Goal: Task Accomplishment & Management: Complete application form

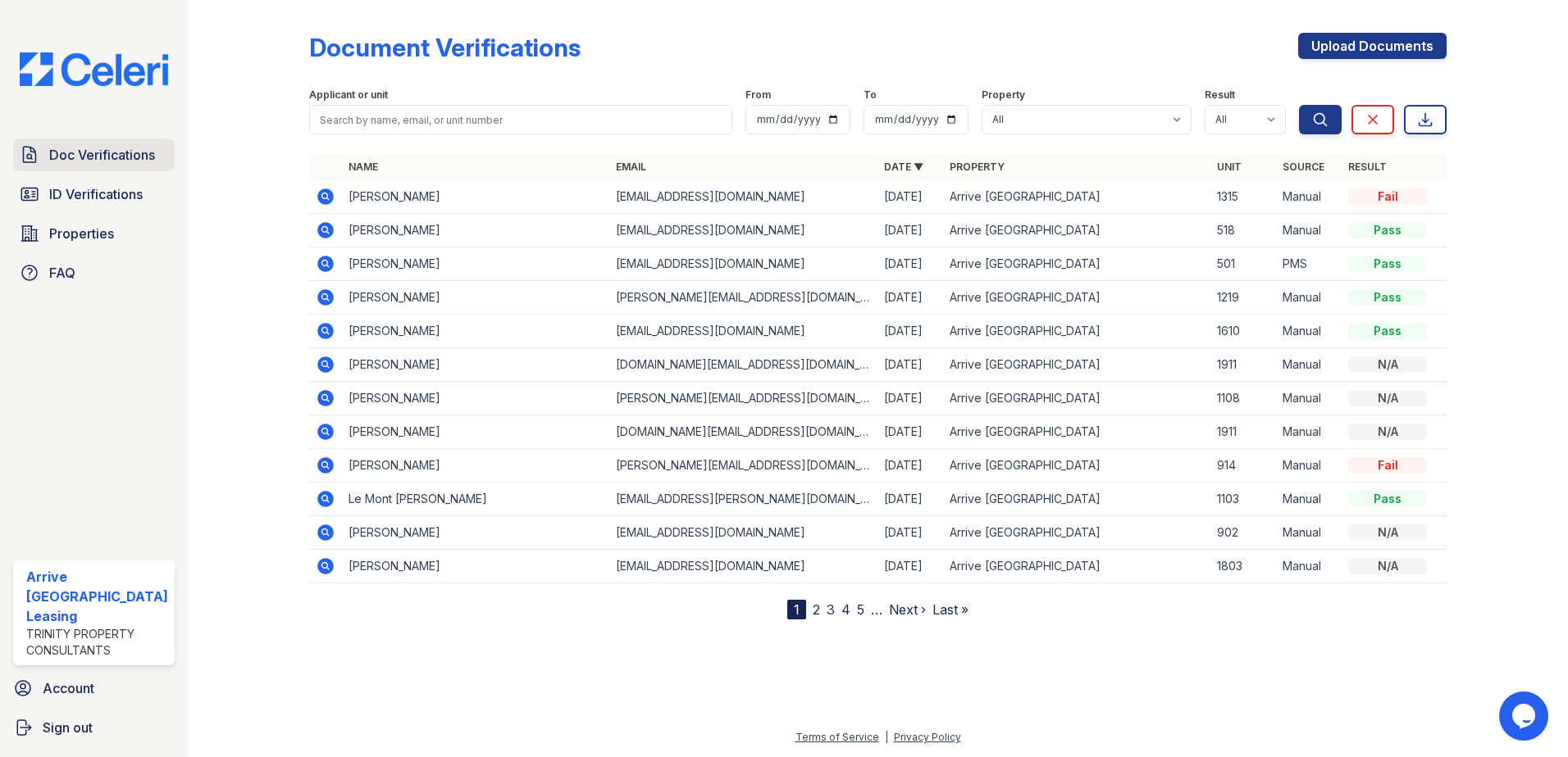
click at [124, 145] on span "Doc Verifications" at bounding box center [102, 154] width 106 height 20
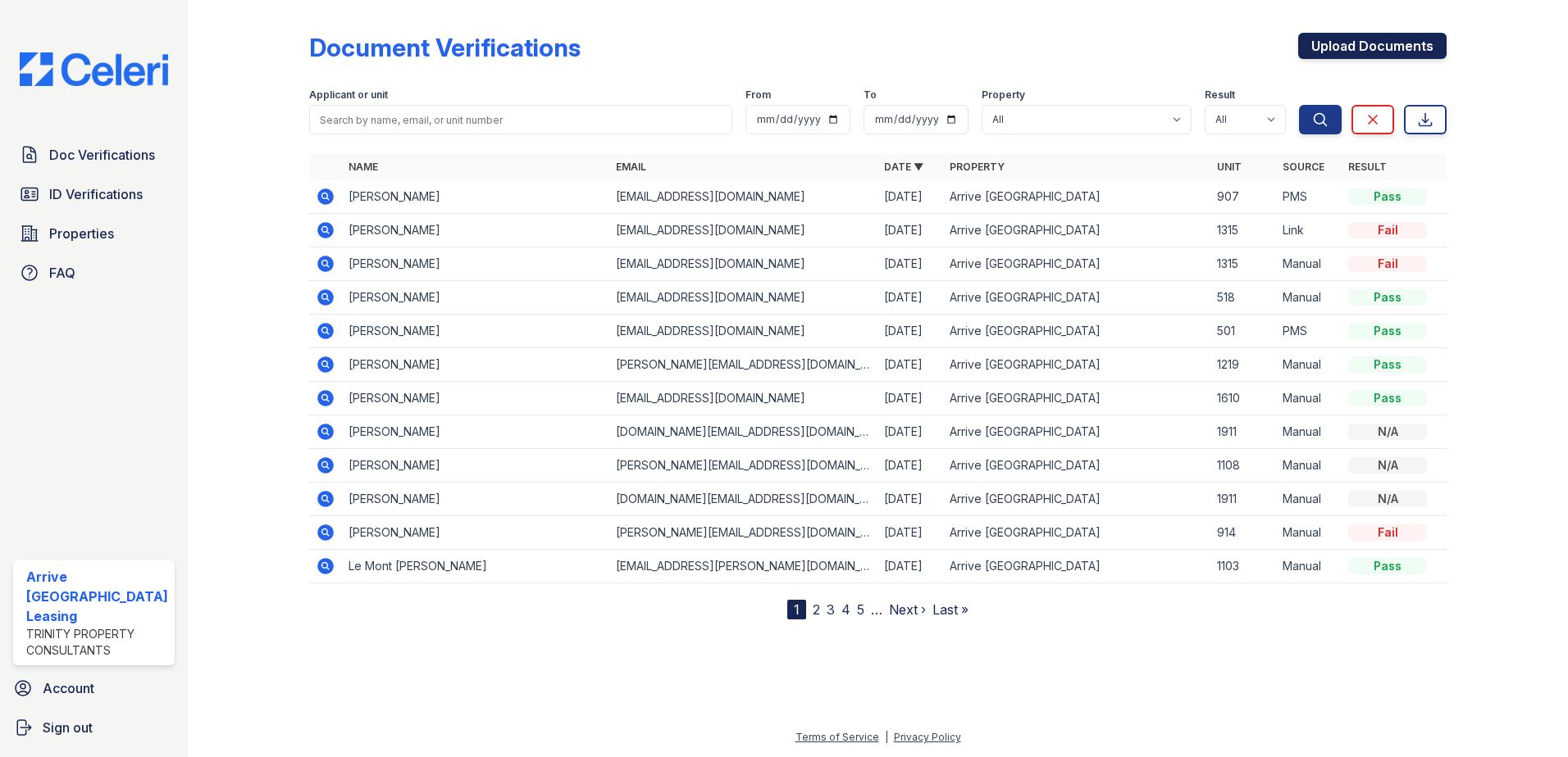
click at [1370, 43] on link "Upload Documents" at bounding box center [1372, 46] width 148 height 26
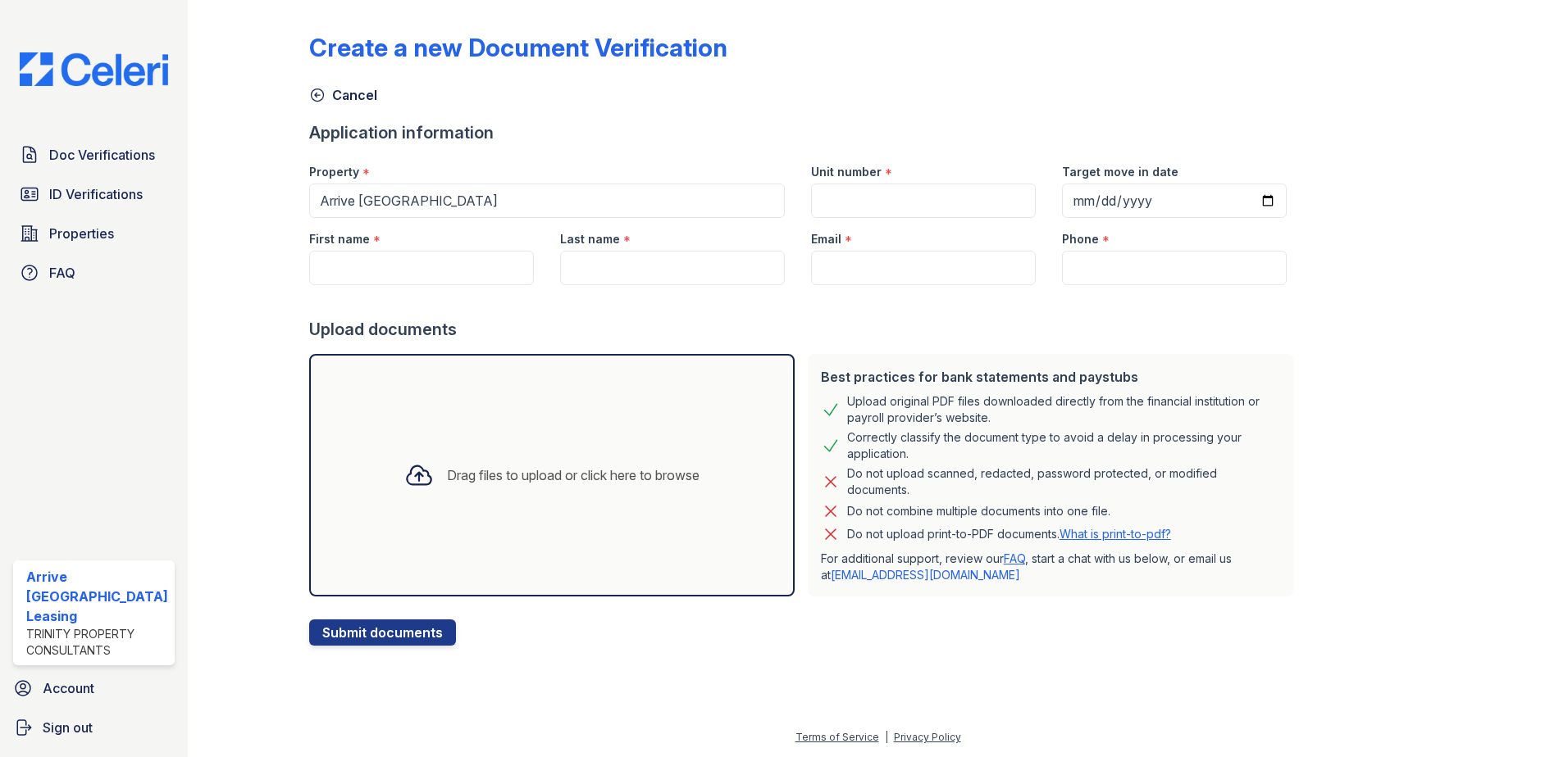
click at [466, 471] on div "Drag files to upload or click here to browse" at bounding box center [573, 475] width 252 height 20
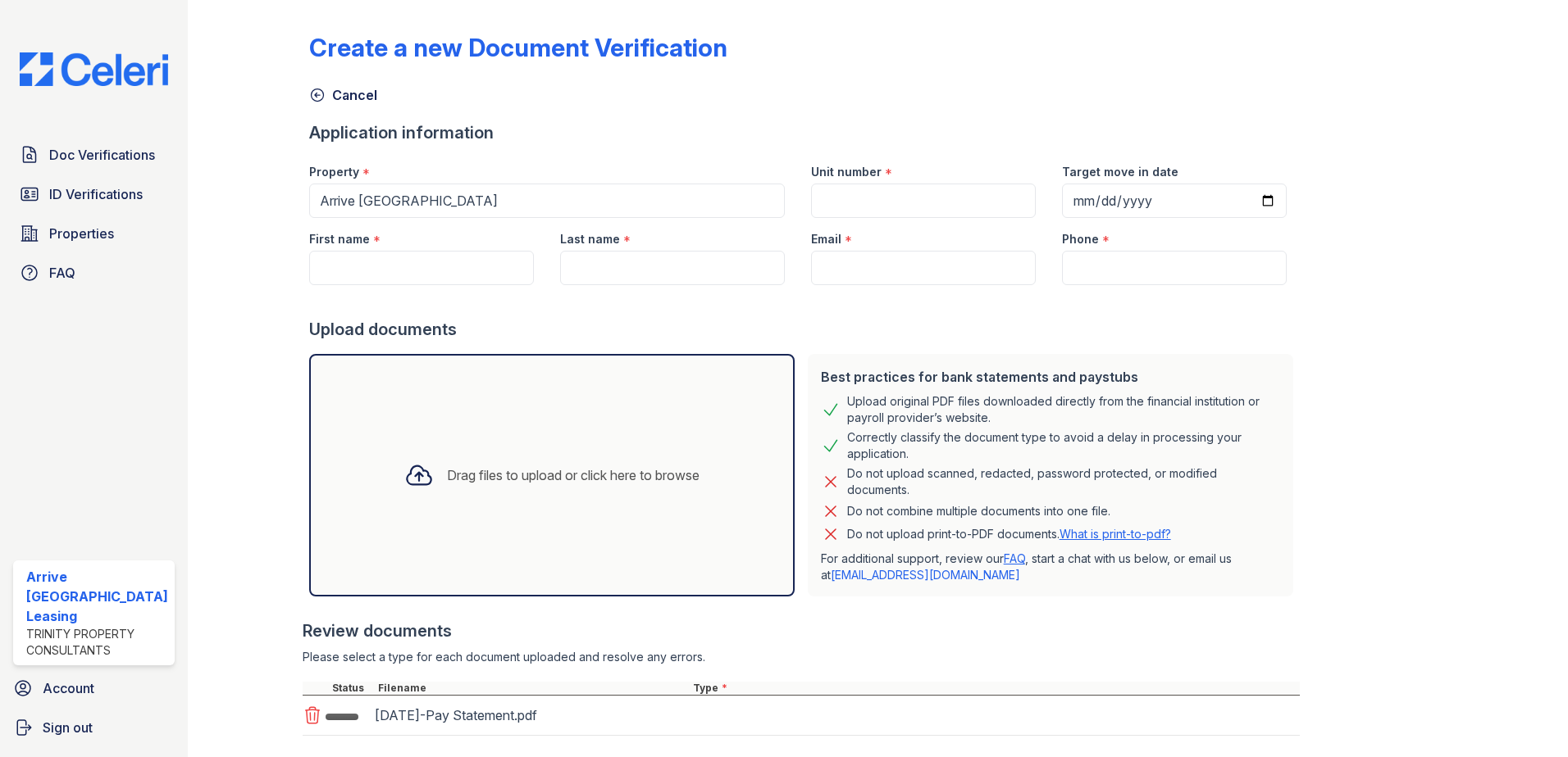
click at [466, 470] on div "Drag files to upload or click here to browse" at bounding box center [573, 475] width 252 height 20
click at [405, 471] on icon at bounding box center [419, 476] width 30 height 30
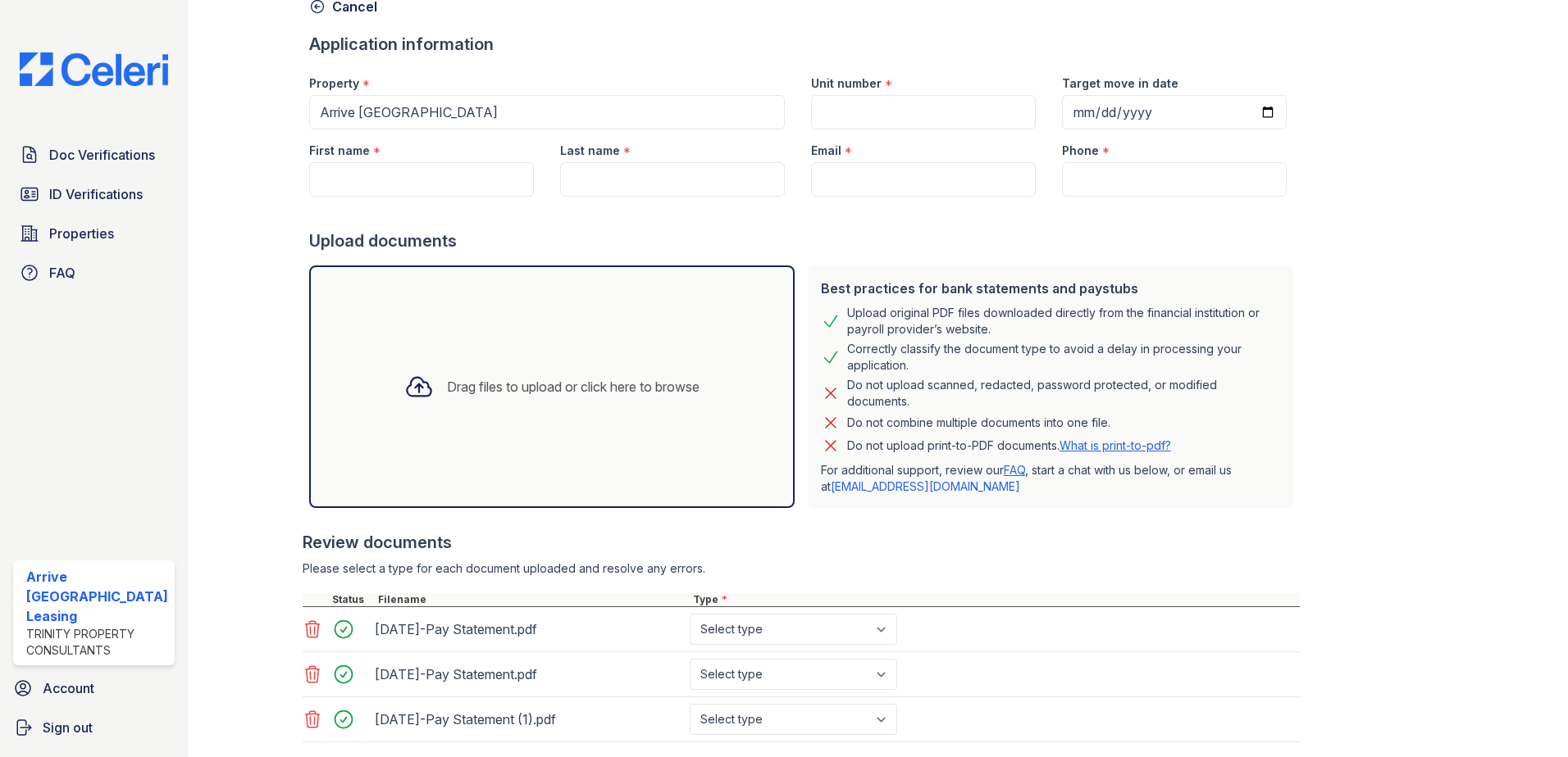
scroll to position [189, 0]
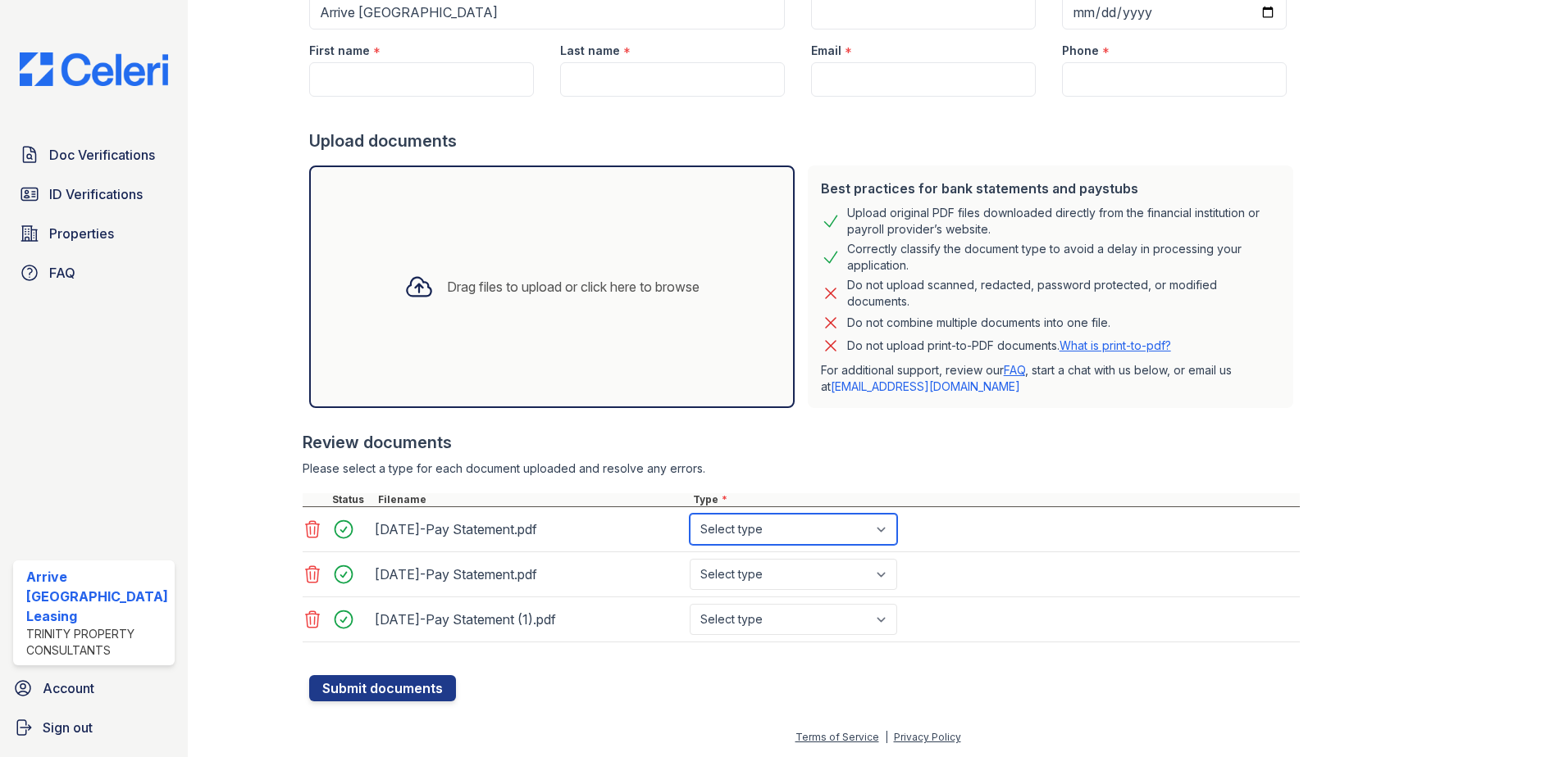
click at [786, 517] on select "Select type Paystub Bank Statement Offer Letter Tax Documents Benefit Award Let…" at bounding box center [794, 529] width 207 height 31
select select "paystub"
click at [690, 514] on select "Select type Paystub Bank Statement Offer Letter Tax Documents Benefit Award Let…" at bounding box center [794, 529] width 207 height 31
click at [822, 565] on select "Select type Paystub Bank Statement Offer Letter Tax Documents Benefit Award Let…" at bounding box center [794, 574] width 207 height 31
select select "paystub"
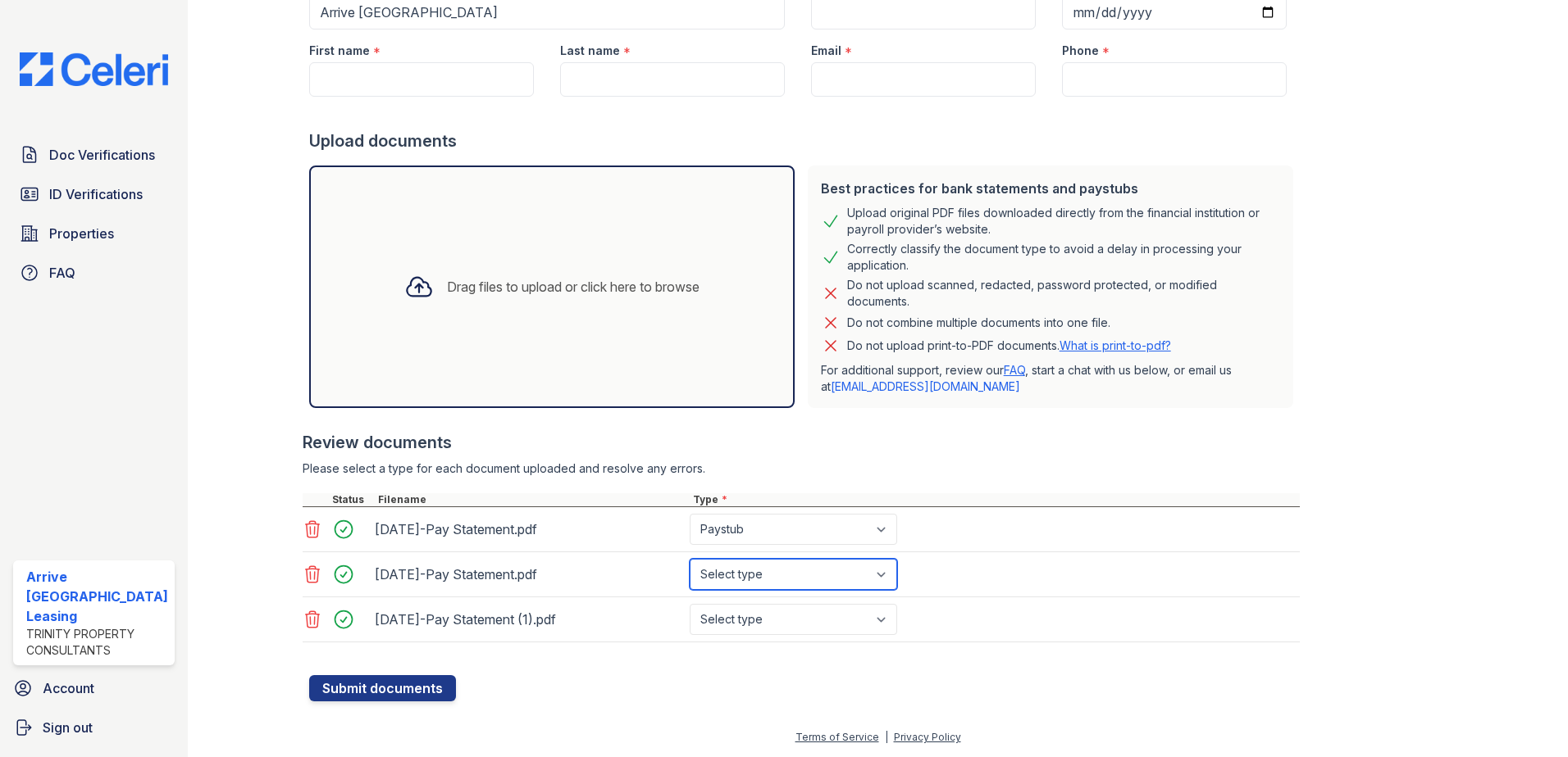
click at [690, 559] on select "Select type Paystub Bank Statement Offer Letter Tax Documents Benefit Award Let…" at bounding box center [794, 574] width 207 height 31
click at [815, 601] on div "Aug 29-Pay Statement (1).pdf Select type Paystub Bank Statement Offer Letter Ta…" at bounding box center [801, 620] width 997 height 45
click at [812, 633] on select "Select type Paystub Bank Statement Offer Letter Tax Documents Benefit Award Let…" at bounding box center [794, 619] width 207 height 31
select select "paystub"
click at [690, 604] on select "Select type Paystub Bank Statement Offer Letter Tax Documents Benefit Award Let…" at bounding box center [794, 619] width 207 height 31
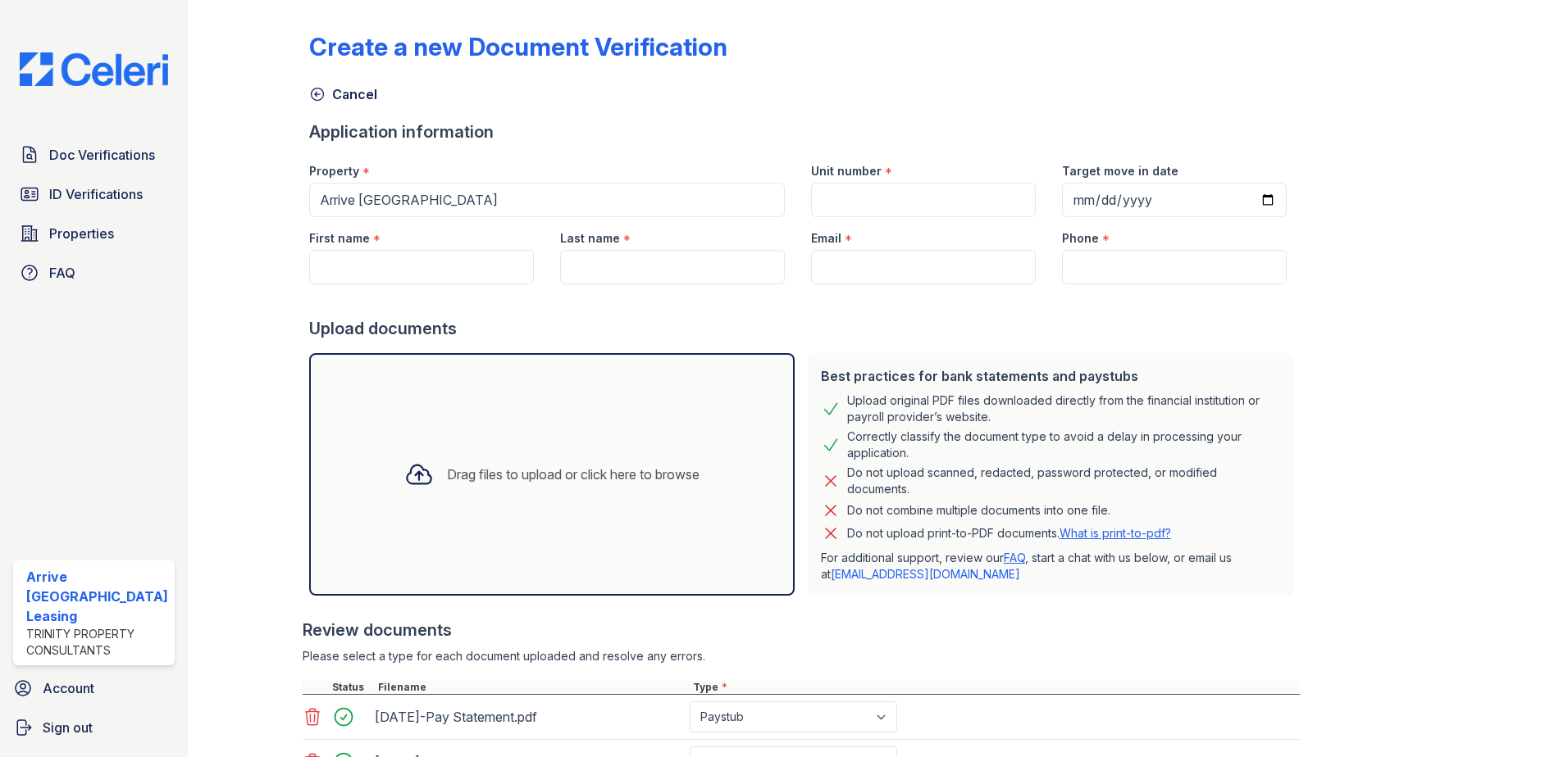
scroll to position [0, 0]
drag, startPoint x: 421, startPoint y: 265, endPoint x: 431, endPoint y: 250, distance: 18.0
click at [425, 259] on input "First name" at bounding box center [421, 268] width 225 height 35
type input "Ben"
type input "Johnson"
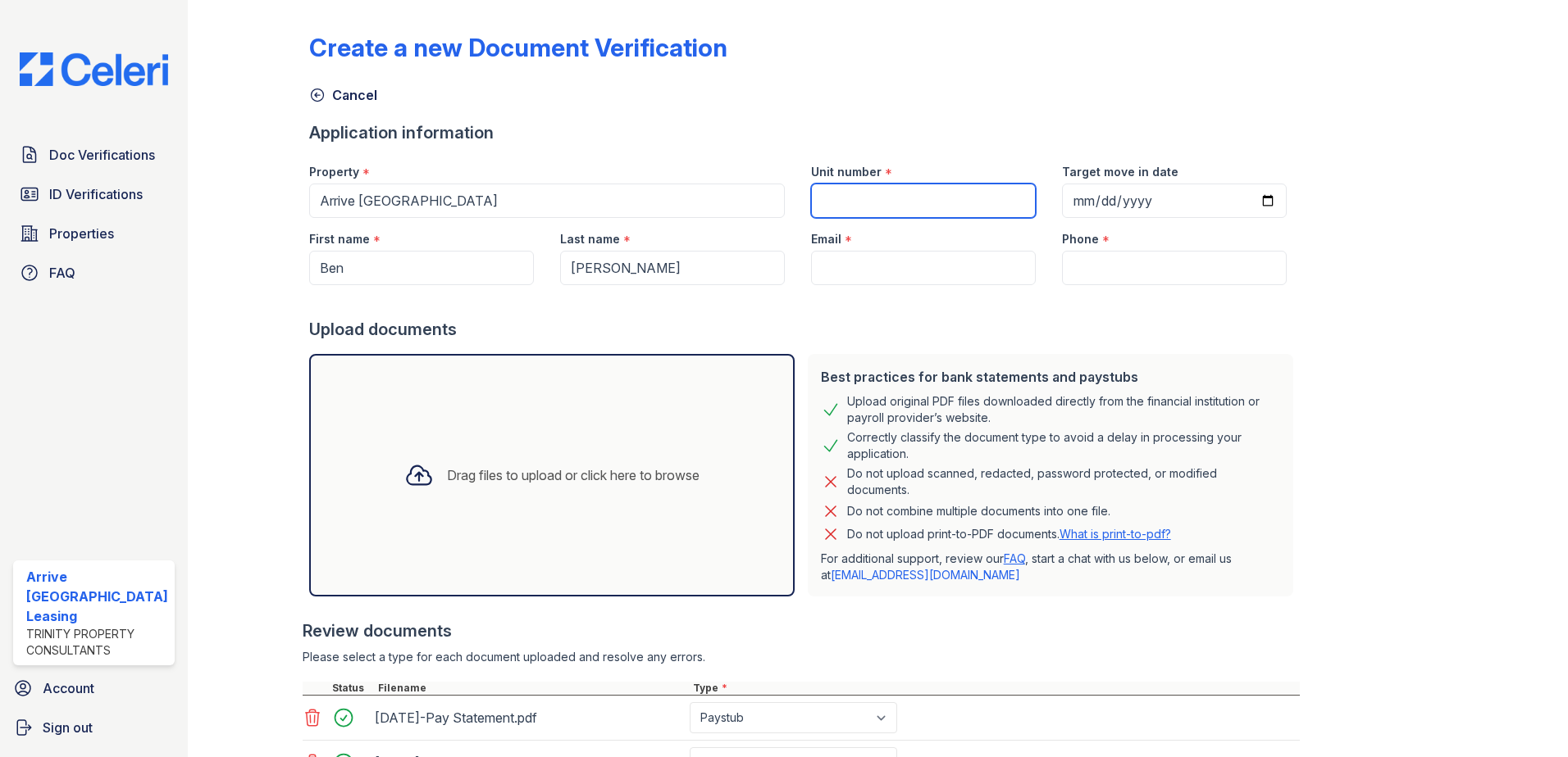
click at [896, 201] on input "Unit number" at bounding box center [924, 201] width 225 height 35
type input "1618"
click at [885, 279] on input "Email" at bounding box center [924, 268] width 225 height 35
paste input "[EMAIL_ADDRESS][DOMAIN_NAME]"
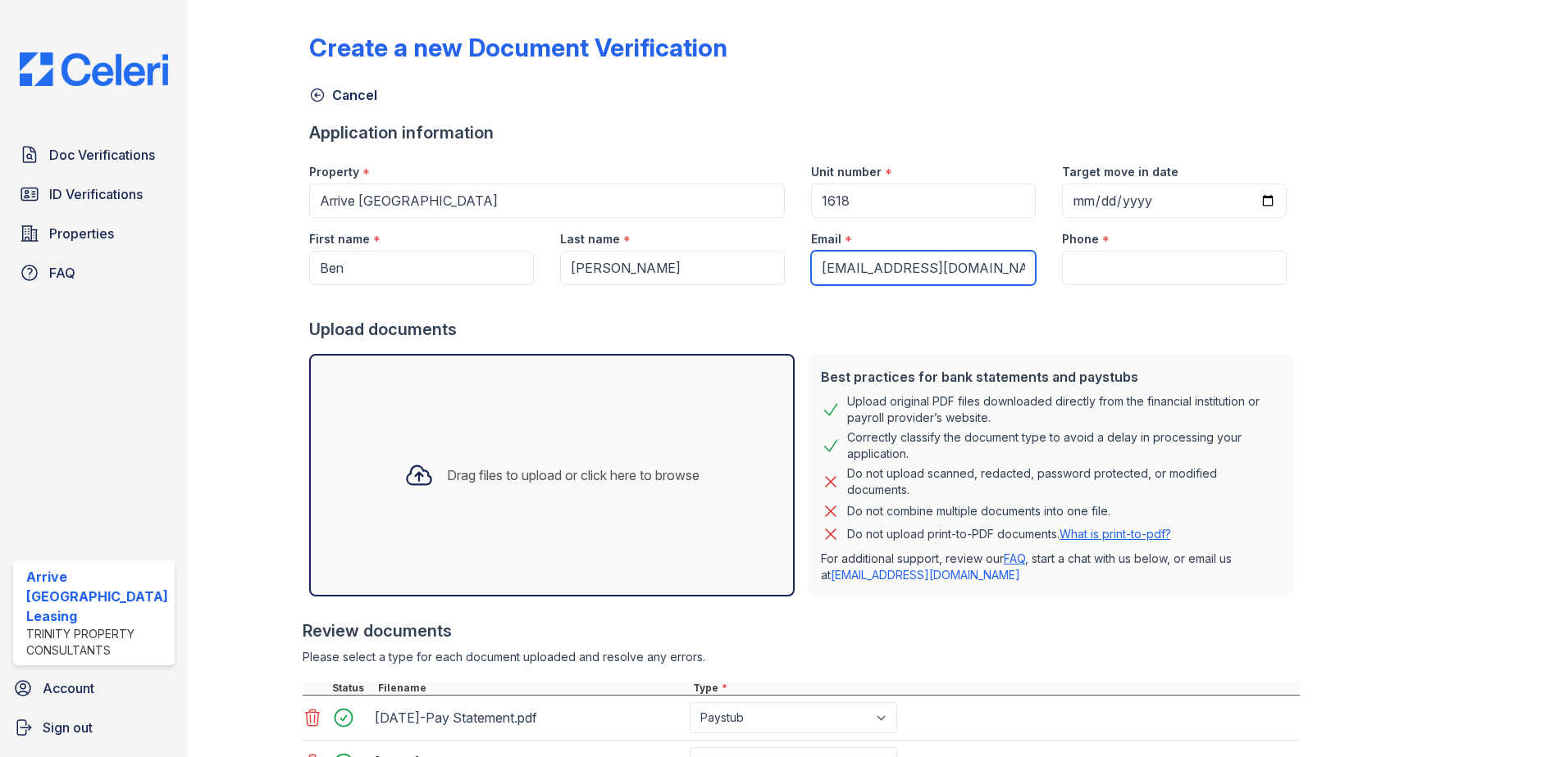
type input "[EMAIL_ADDRESS][DOMAIN_NAME]"
click at [1159, 260] on input "Phone" at bounding box center [1174, 268] width 225 height 35
click at [1185, 249] on div "Phone *" at bounding box center [1174, 234] width 225 height 33
click at [1193, 256] on input "Phone" at bounding box center [1174, 268] width 225 height 35
paste input "(443) 487-3113"
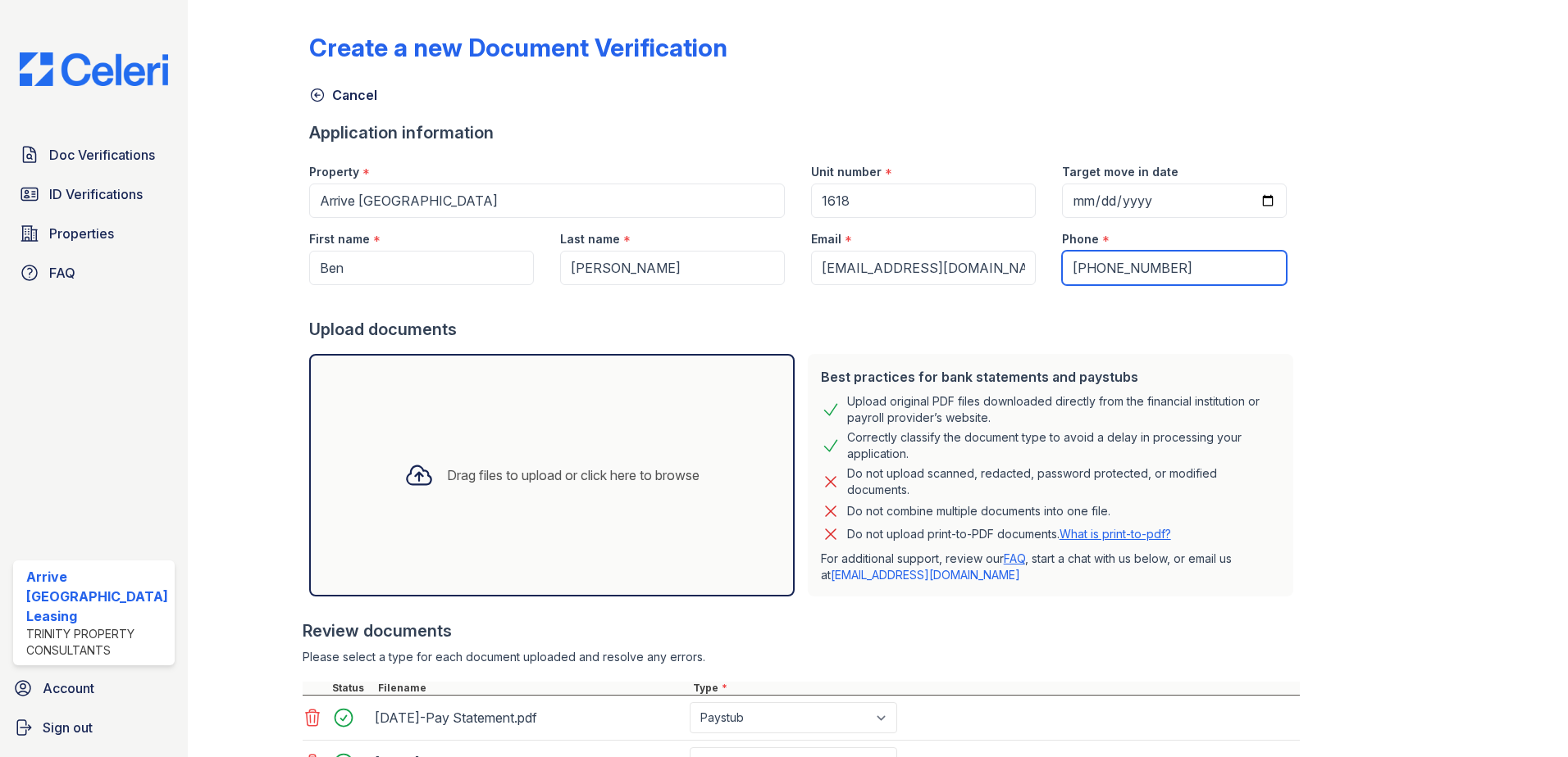
type input "(443) 487-3113"
click at [1062, 193] on input "Target move in date" at bounding box center [1174, 201] width 225 height 35
type input "2025-09-15"
click at [1286, 387] on div "Create a new Document Verification Cancel Application information Property * Ar…" at bounding box center [878, 448] width 1138 height 884
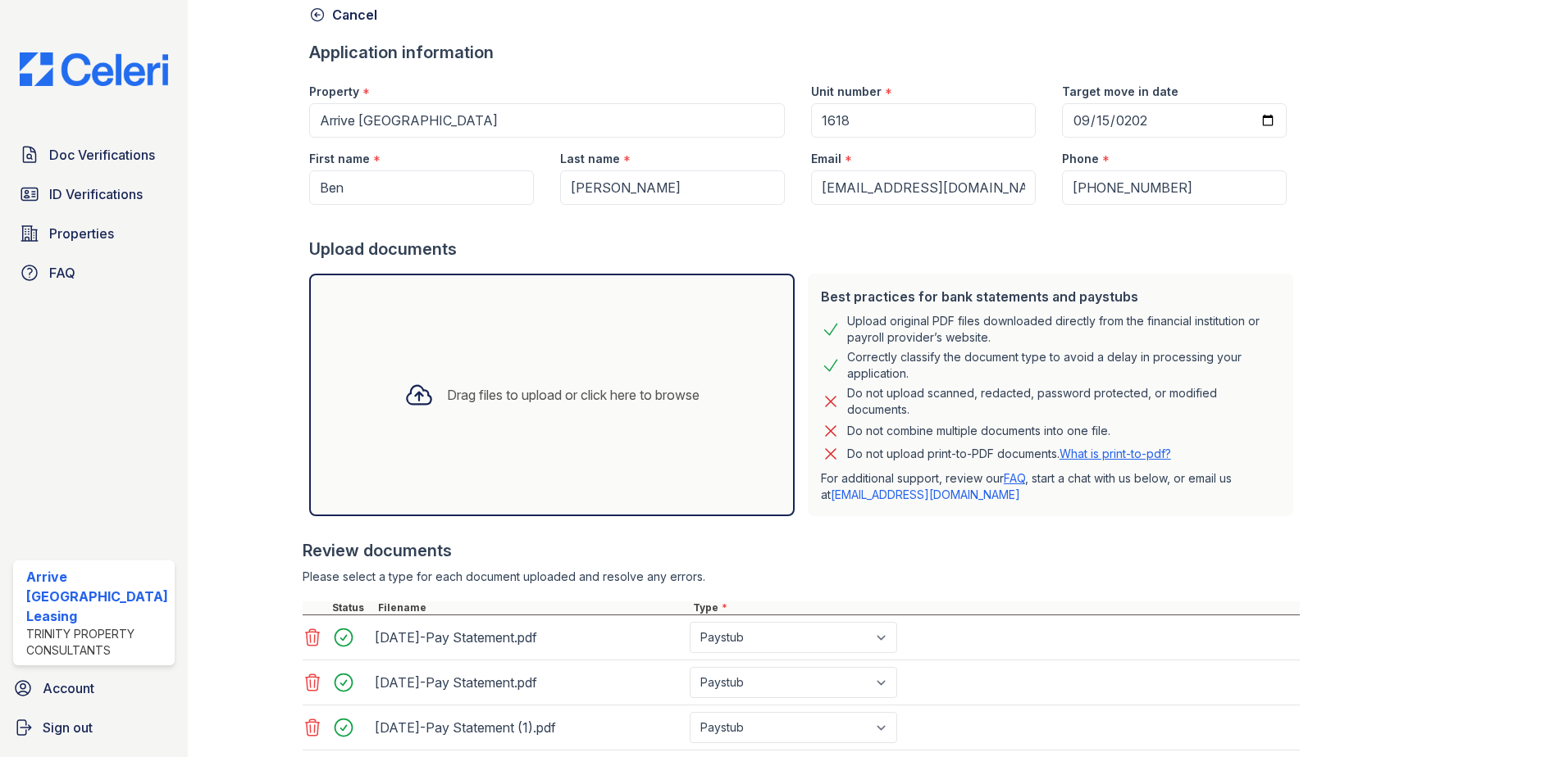
scroll to position [189, 0]
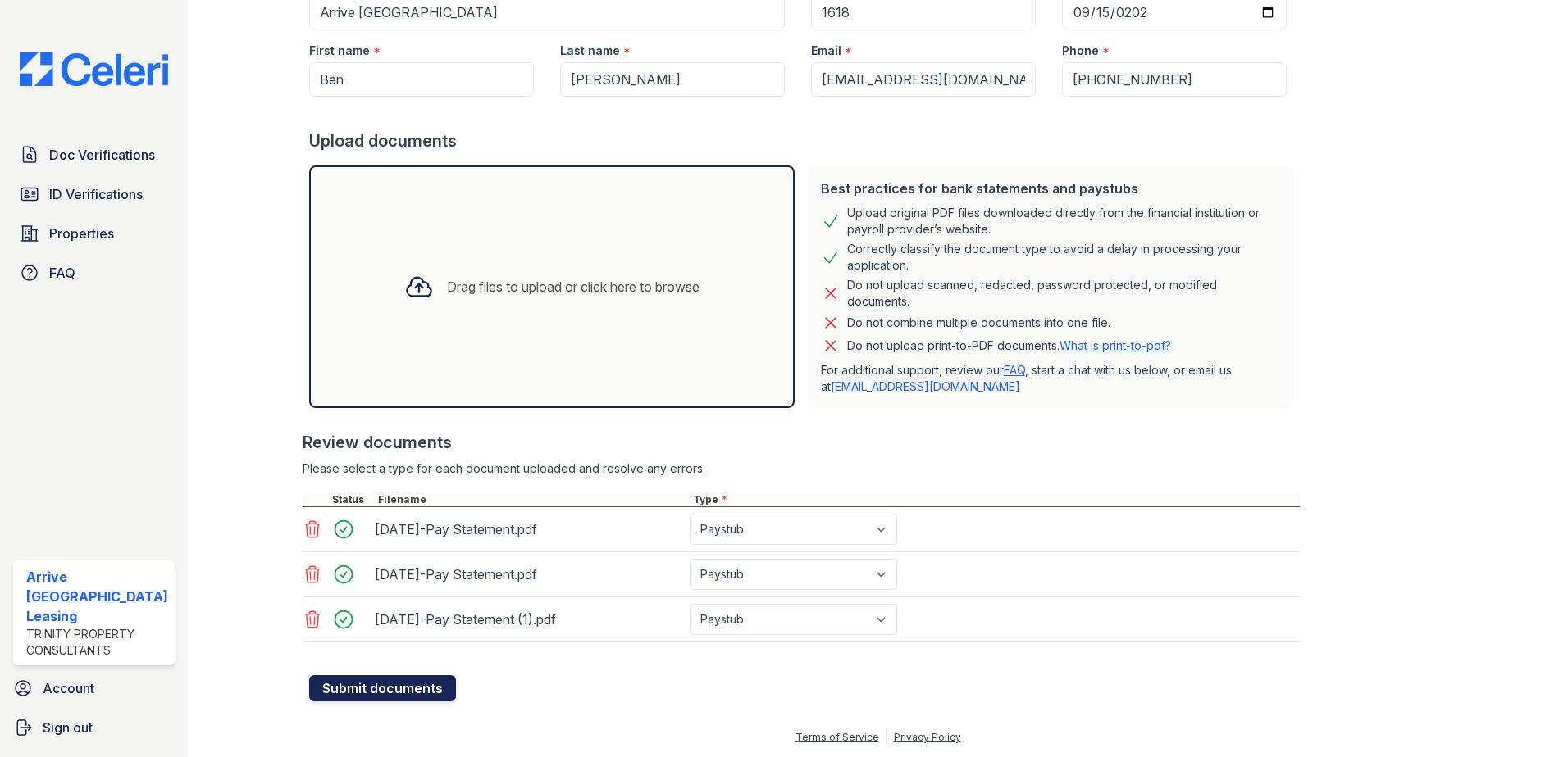
click at [397, 698] on button "Submit documents" at bounding box center [382, 689] width 147 height 26
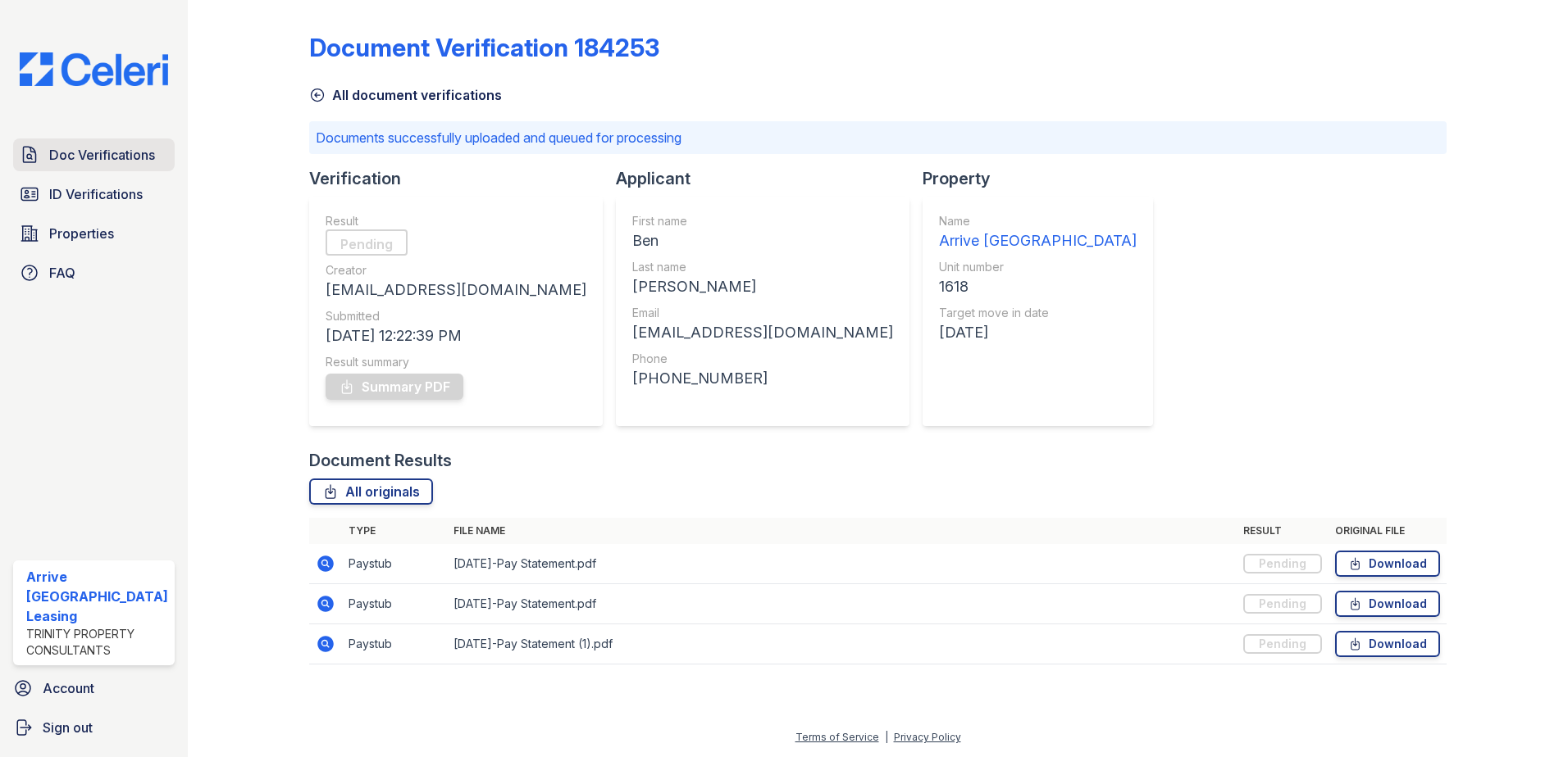
click at [109, 164] on span "Doc Verifications" at bounding box center [102, 154] width 106 height 20
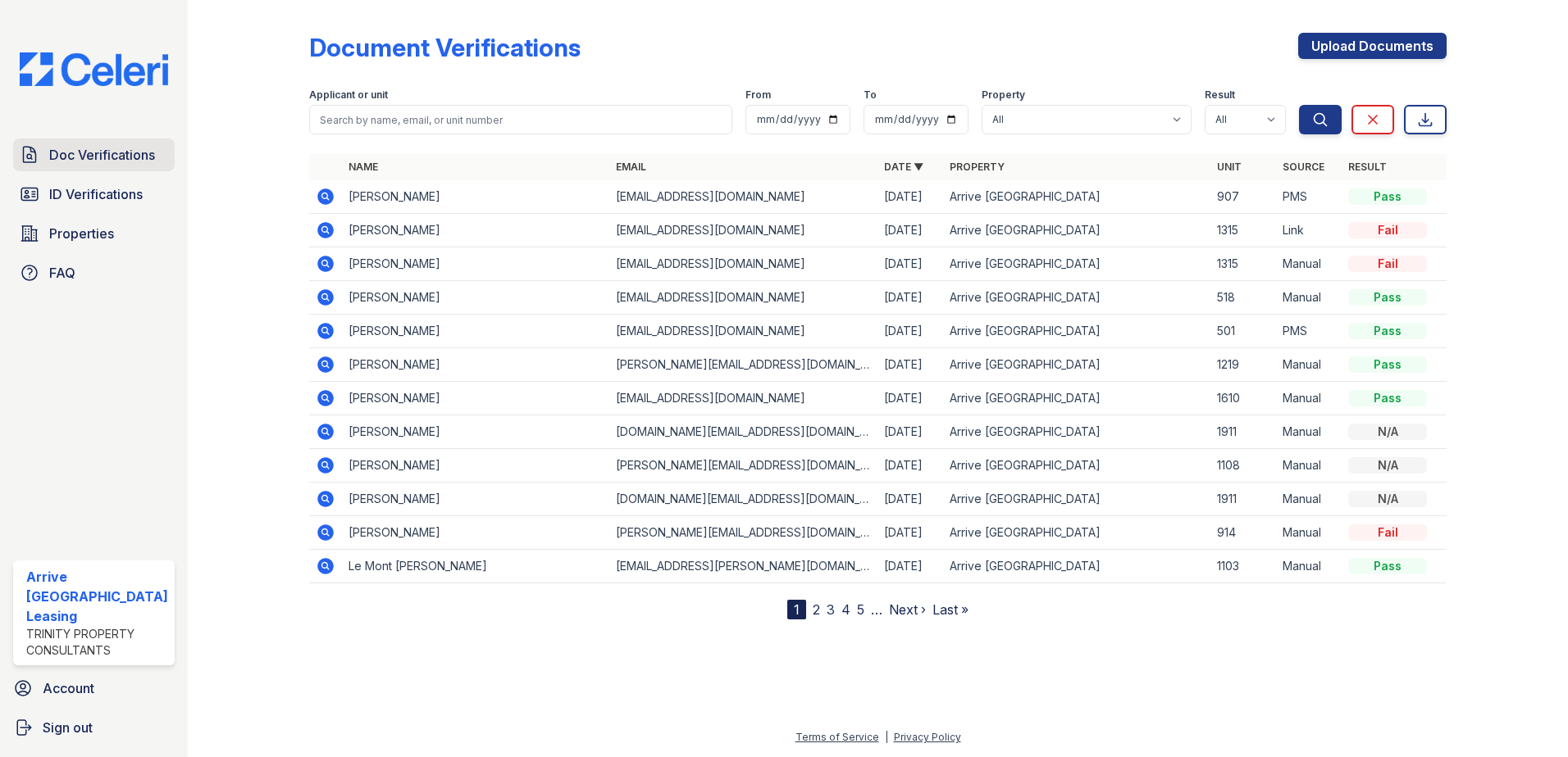
click at [114, 158] on span "Doc Verifications" at bounding box center [102, 154] width 106 height 20
